Goal: Task Accomplishment & Management: Manage account settings

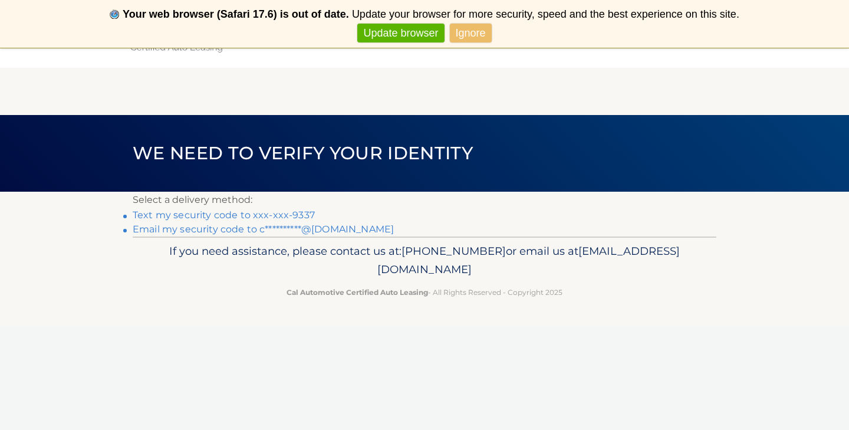
click at [260, 214] on link "Text my security code to xxx-xxx-9337" at bounding box center [224, 214] width 182 height 11
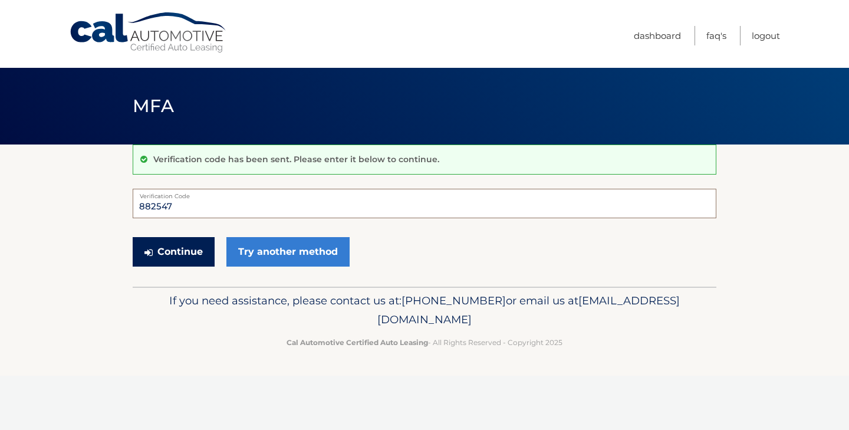
type input "882547"
click at [183, 252] on button "Continue" at bounding box center [174, 251] width 82 height 29
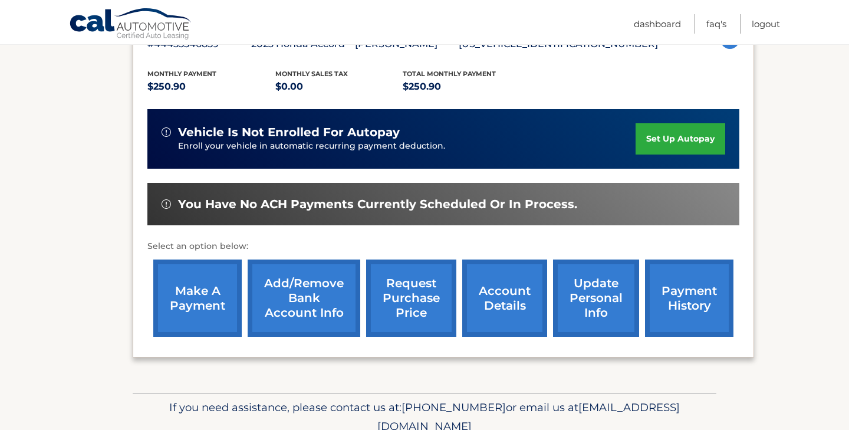
scroll to position [257, 0]
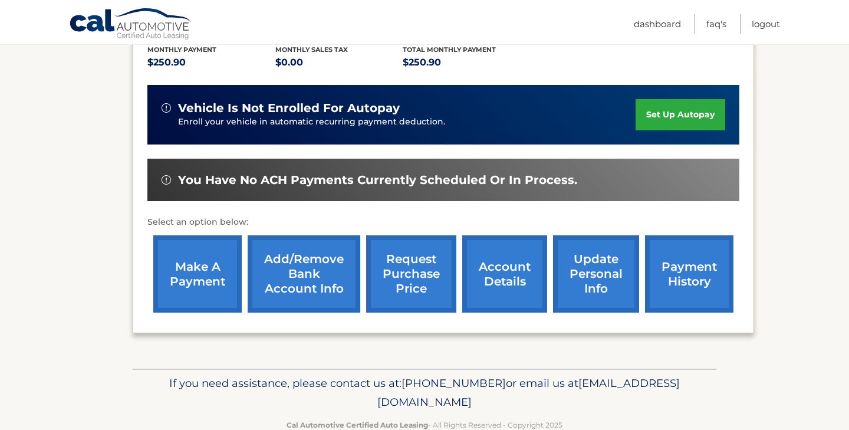
click at [192, 272] on link "make a payment" at bounding box center [197, 273] width 88 height 77
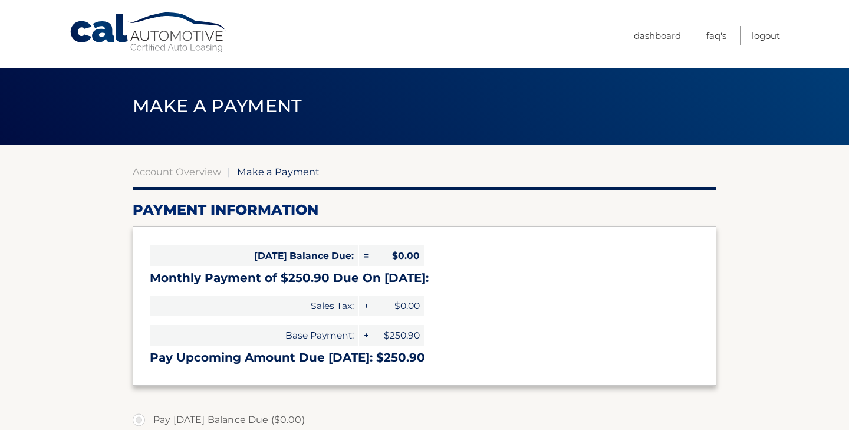
select select "MmViNzI5MzgtY2UzOS00MmU2LTgyYmQtOGIzOTRmYjFlMmQ2"
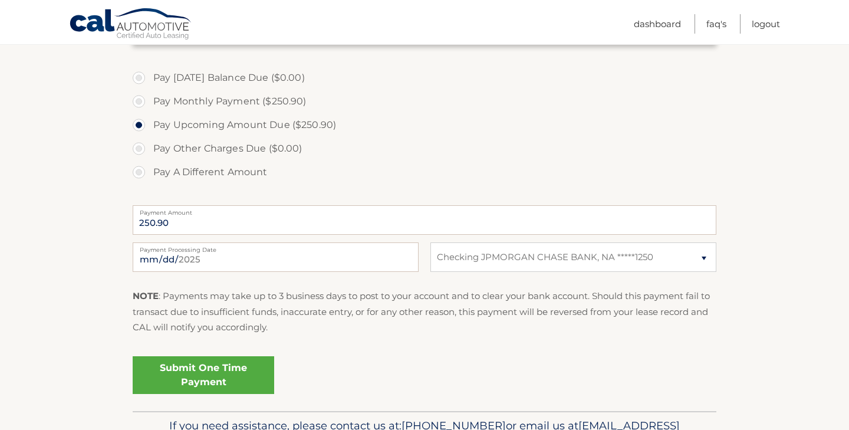
scroll to position [343, 0]
click at [230, 366] on link "Submit One Time Payment" at bounding box center [204, 374] width 142 height 38
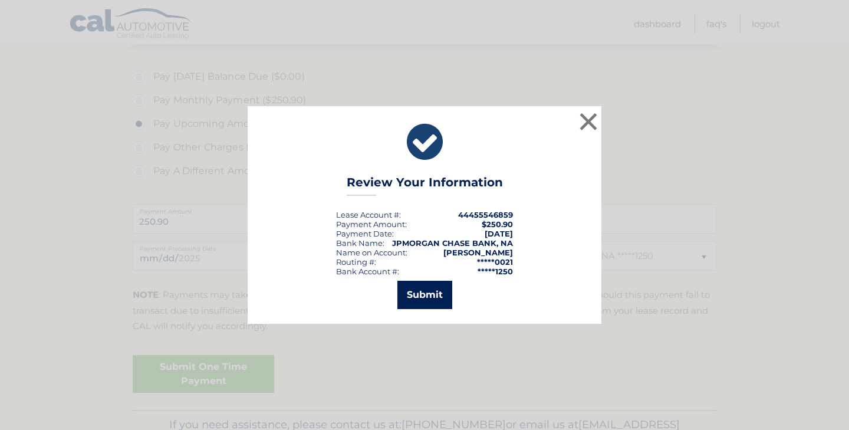
click at [413, 297] on button "Submit" at bounding box center [425, 295] width 55 height 28
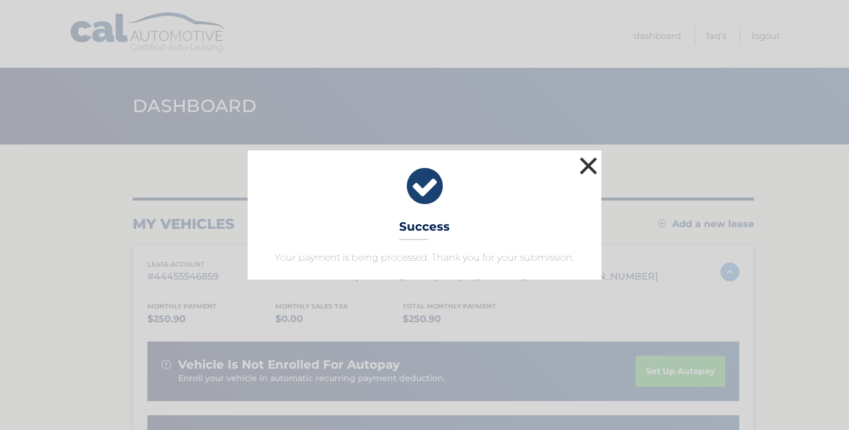
click at [589, 160] on button "×" at bounding box center [589, 166] width 24 height 24
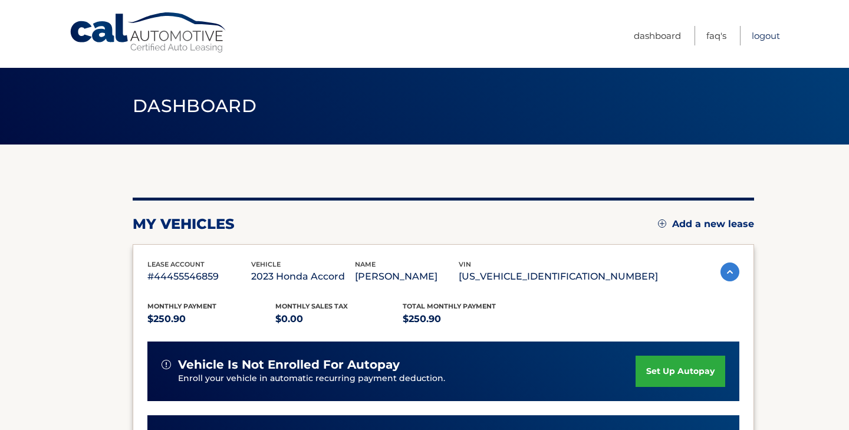
click at [763, 30] on link "Logout" at bounding box center [766, 35] width 28 height 19
